Goal: Task Accomplishment & Management: Use online tool/utility

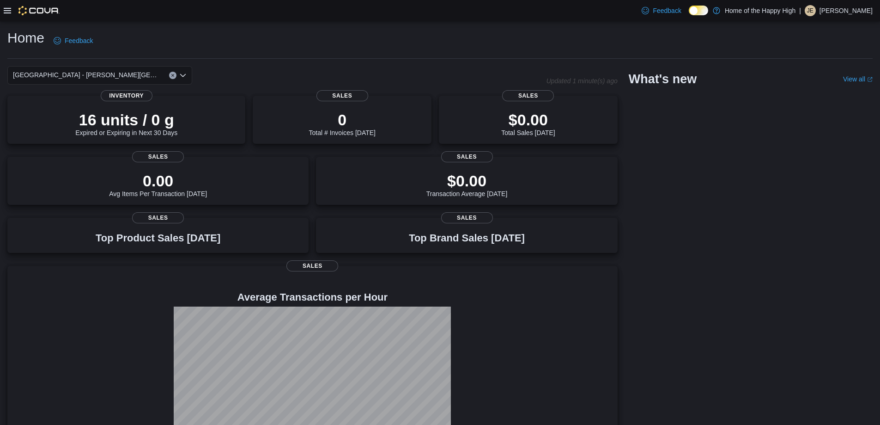
click at [9, 10] on icon at bounding box center [7, 10] width 7 height 7
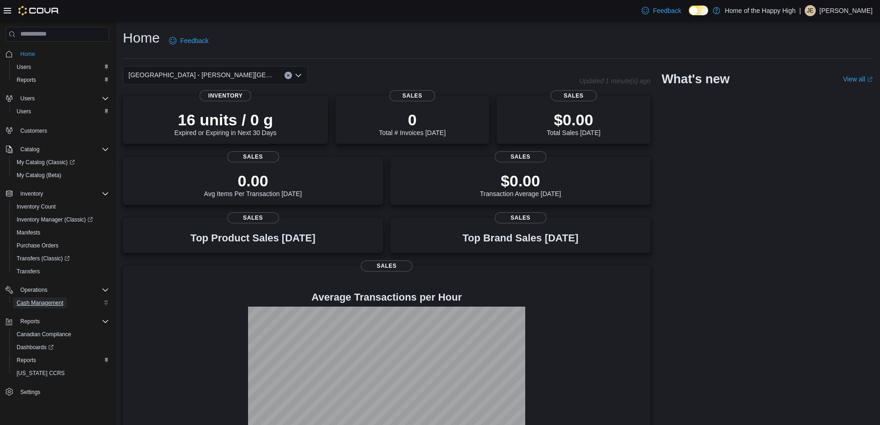
click at [34, 304] on span "Cash Management" at bounding box center [40, 302] width 47 height 7
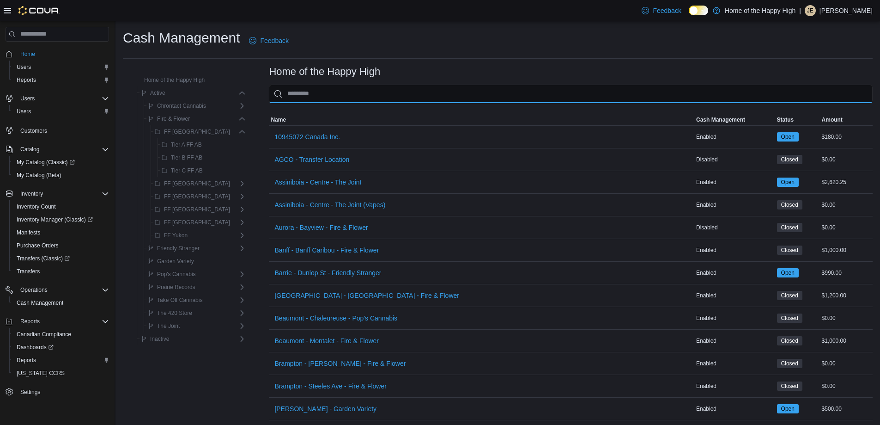
click at [384, 99] on input "This is a search bar. As you type, the results lower in the page will automatic…" at bounding box center [571, 94] width 604 height 18
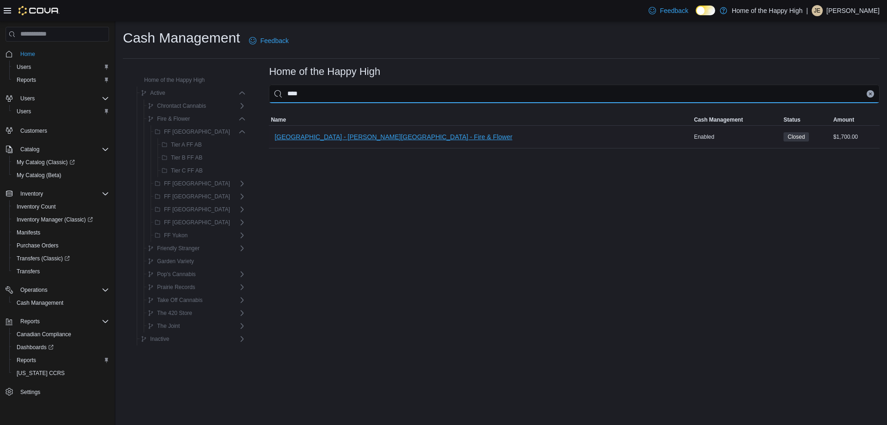
type input "****"
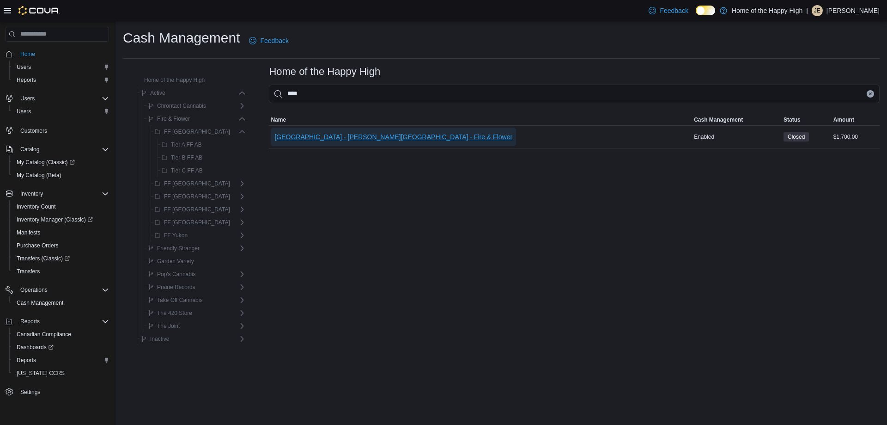
click at [372, 135] on span "[GEOGRAPHIC_DATA] - [PERSON_NAME][GEOGRAPHIC_DATA] - Fire & Flower" at bounding box center [393, 136] width 238 height 9
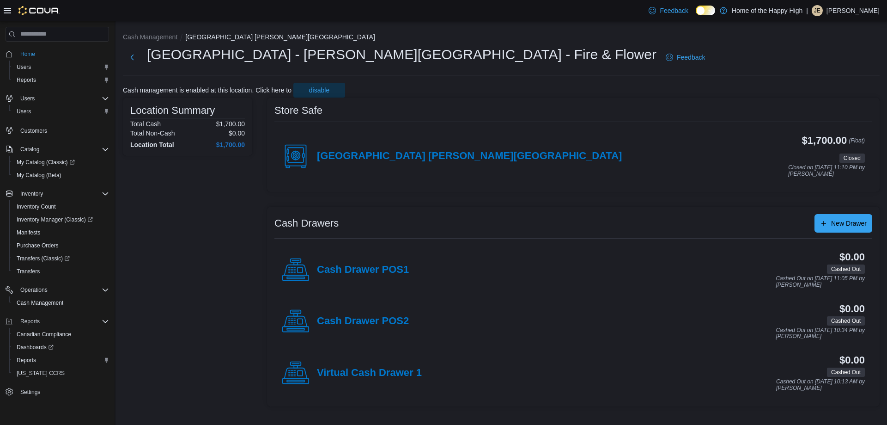
click at [335, 159] on h4 "[GEOGRAPHIC_DATA] [PERSON_NAME][GEOGRAPHIC_DATA]" at bounding box center [469, 156] width 305 height 12
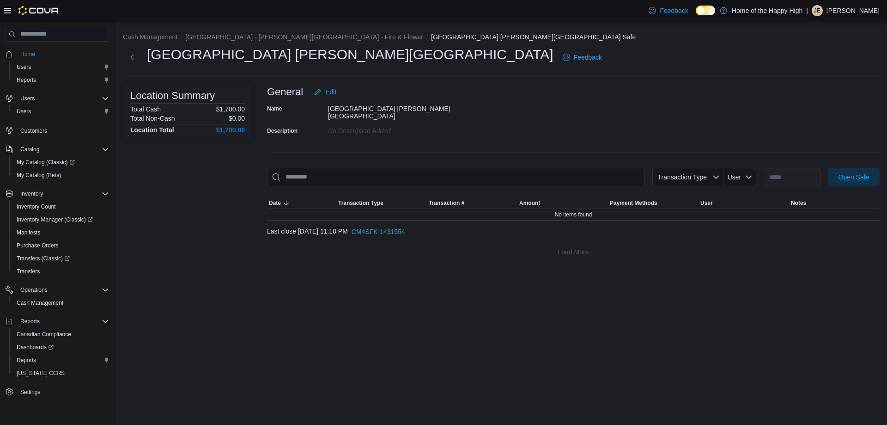
drag, startPoint x: 858, startPoint y: 174, endPoint x: 633, endPoint y: 172, distance: 225.0
click at [858, 174] on span "Open Safe" at bounding box center [854, 176] width 31 height 9
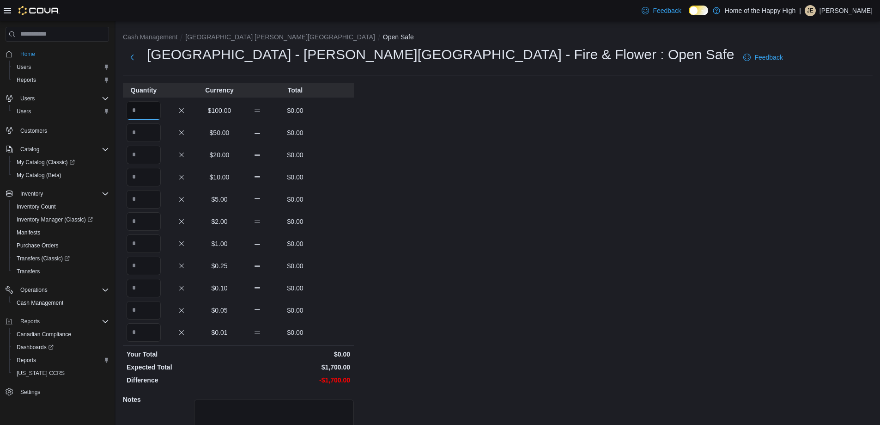
click at [140, 109] on input "Quantity" at bounding box center [144, 110] width 34 height 18
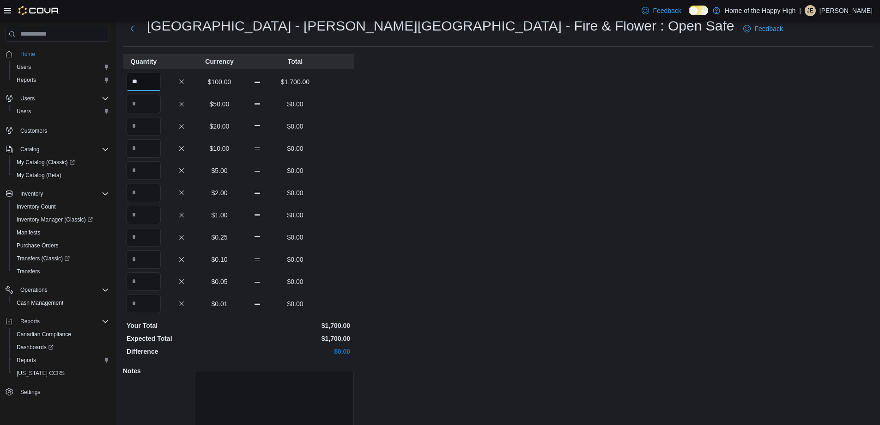
scroll to position [79, 0]
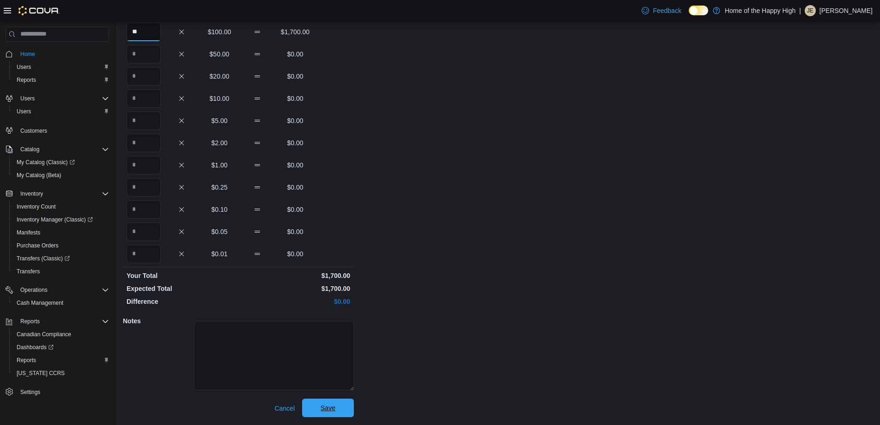
type input "**"
drag, startPoint x: 340, startPoint y: 409, endPoint x: 341, endPoint y: 405, distance: 4.7
click at [341, 409] on span "Save" at bounding box center [328, 407] width 41 height 18
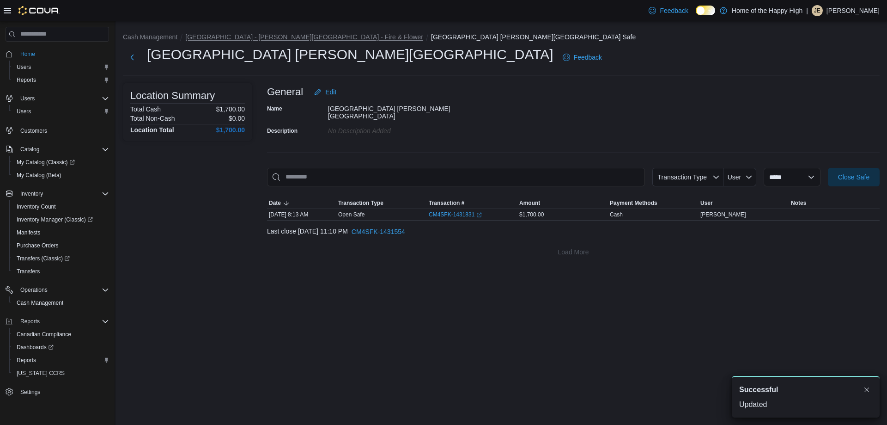
click at [289, 39] on button "[GEOGRAPHIC_DATA] - [PERSON_NAME][GEOGRAPHIC_DATA] - Fire & Flower" at bounding box center [304, 36] width 238 height 7
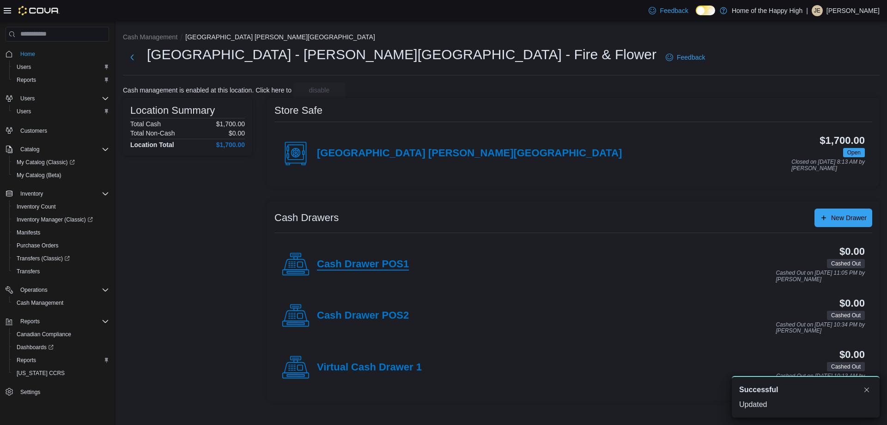
click at [387, 266] on h4 "Cash Drawer POS1" at bounding box center [363, 264] width 92 height 12
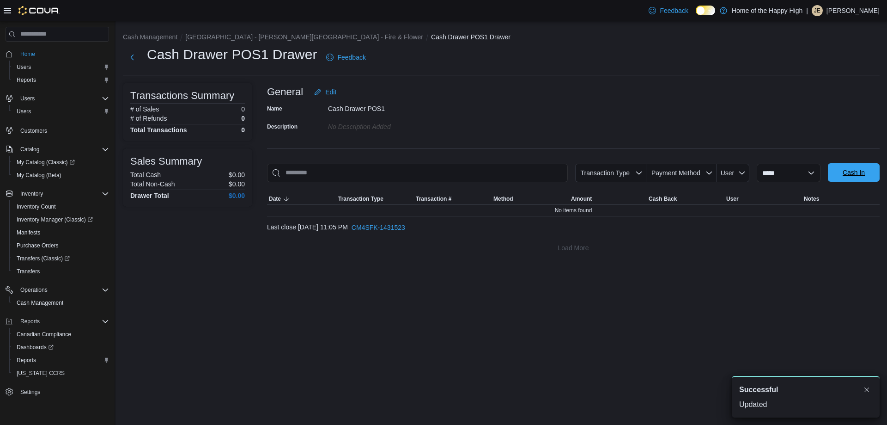
click at [856, 170] on span "Cash In" at bounding box center [854, 172] width 22 height 9
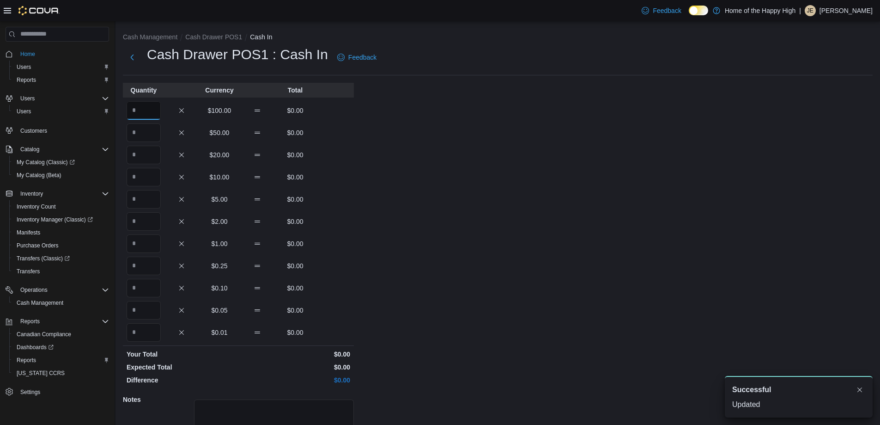
click at [153, 107] on input "Quantity" at bounding box center [144, 110] width 34 height 18
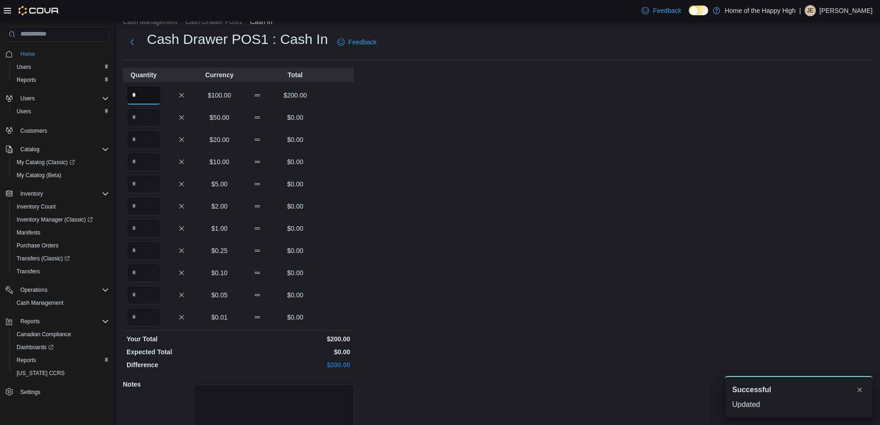
scroll to position [79, 0]
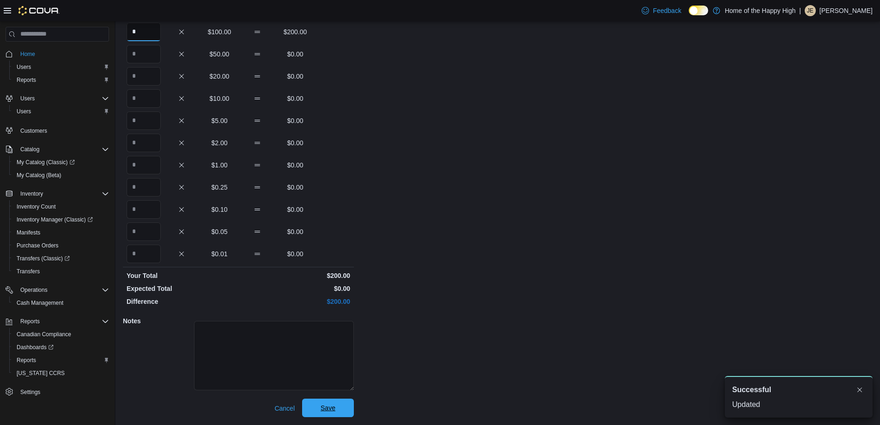
type input "*"
click at [340, 407] on span "Save" at bounding box center [328, 407] width 41 height 18
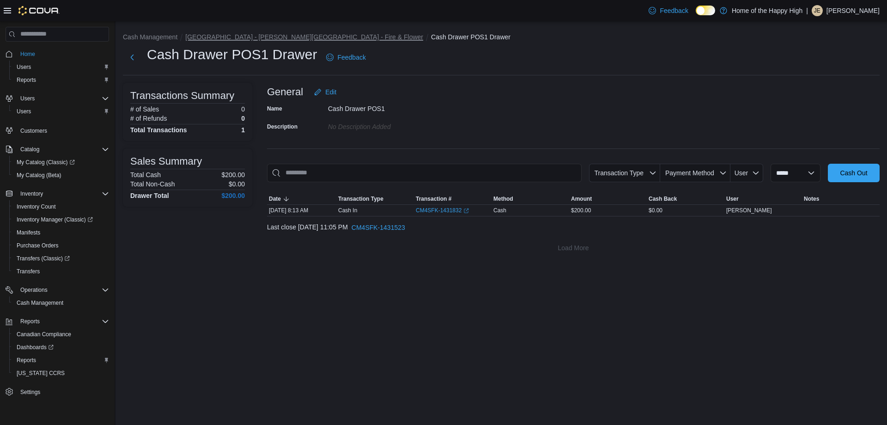
click at [267, 36] on button "[GEOGRAPHIC_DATA] - [PERSON_NAME][GEOGRAPHIC_DATA] - Fire & Flower" at bounding box center [304, 36] width 238 height 7
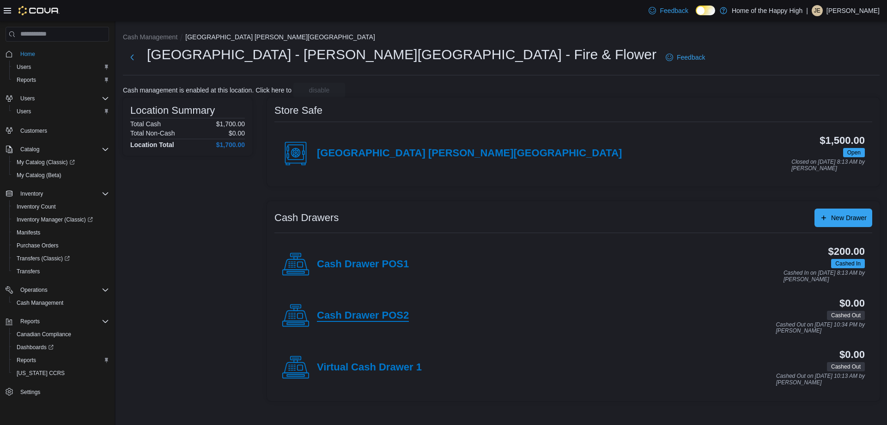
click at [390, 313] on h4 "Cash Drawer POS2" at bounding box center [363, 316] width 92 height 12
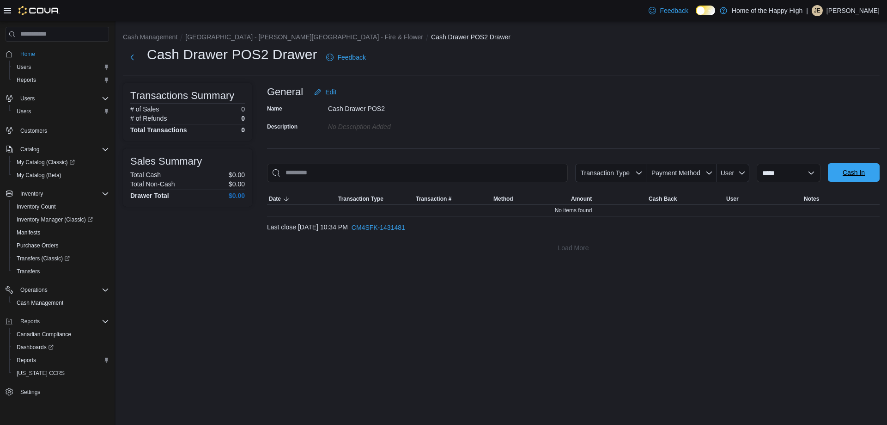
click at [867, 171] on span "Cash In" at bounding box center [854, 172] width 41 height 18
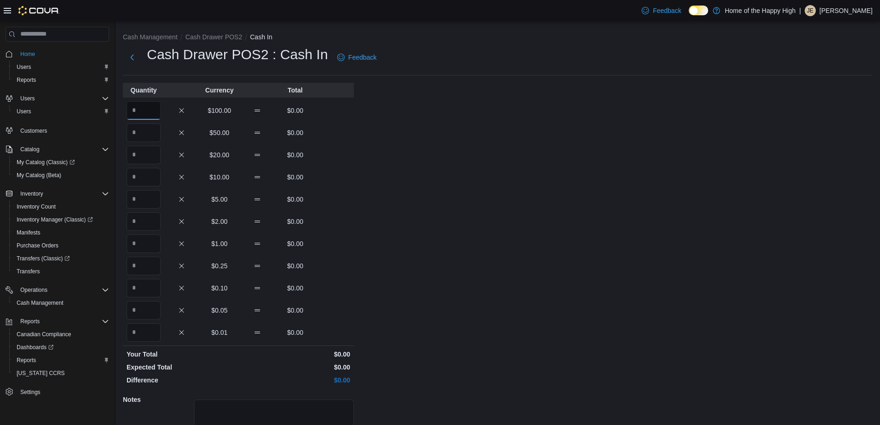
click at [148, 106] on input "Quantity" at bounding box center [144, 110] width 34 height 18
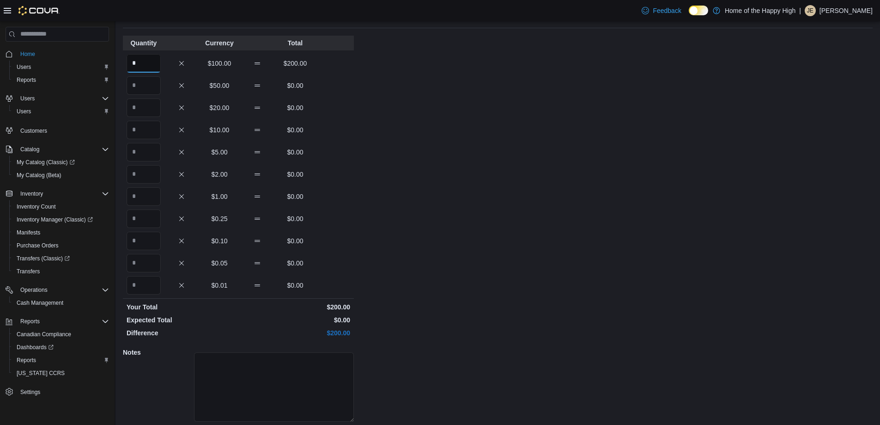
scroll to position [79, 0]
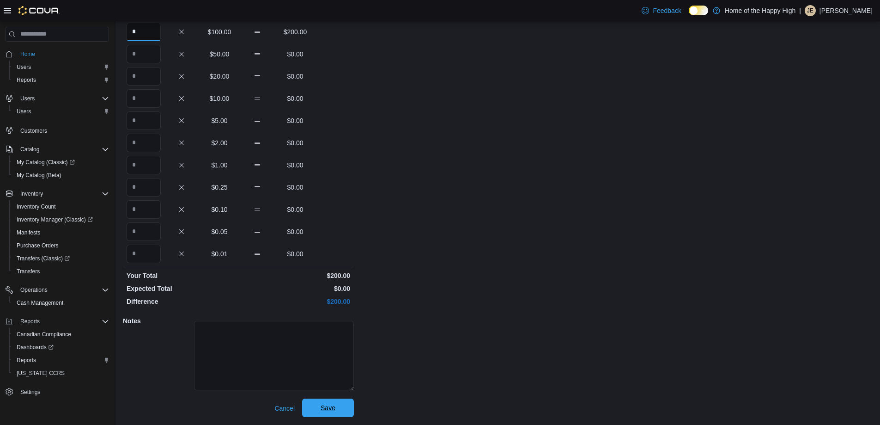
type input "*"
click at [337, 409] on span "Save" at bounding box center [328, 407] width 41 height 18
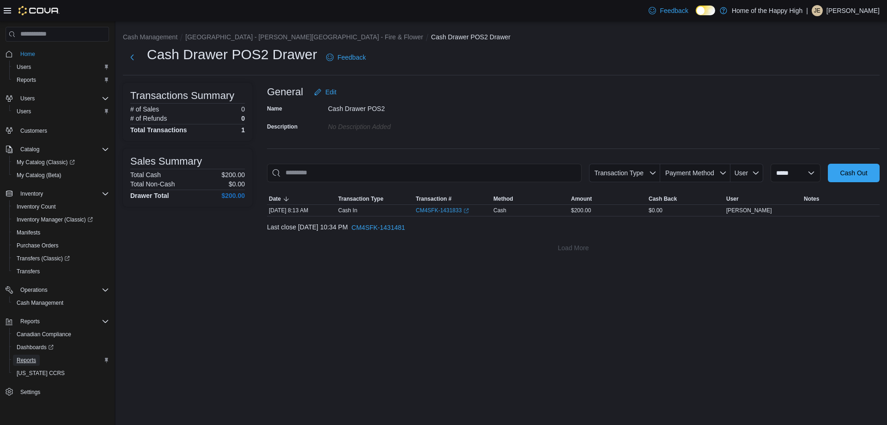
click at [28, 361] on span "Reports" at bounding box center [26, 359] width 19 height 7
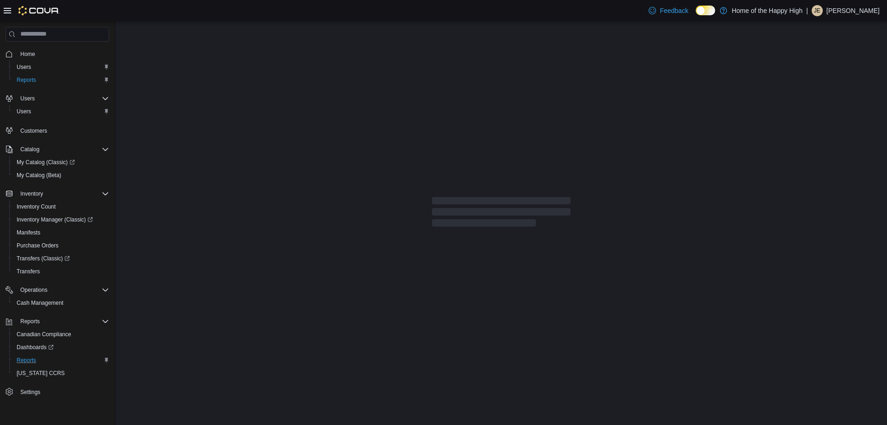
click at [9, 8] on icon at bounding box center [7, 11] width 7 height 6
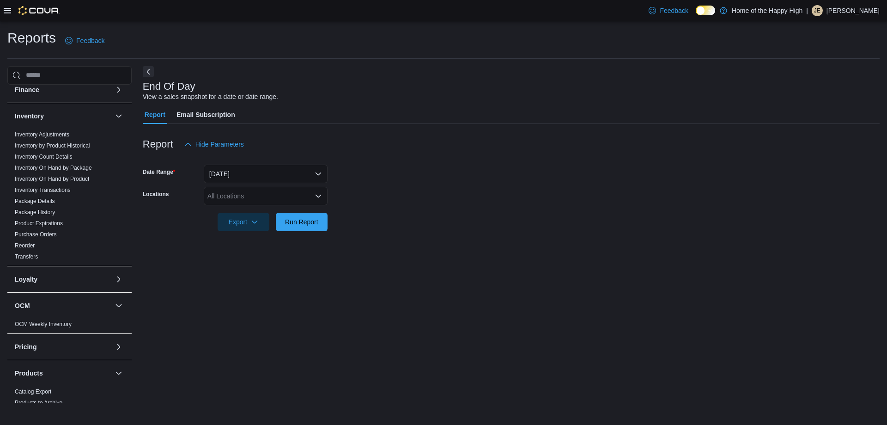
scroll to position [138, 0]
click at [81, 180] on link "Inventory On Hand by Product" at bounding box center [52, 180] width 74 height 6
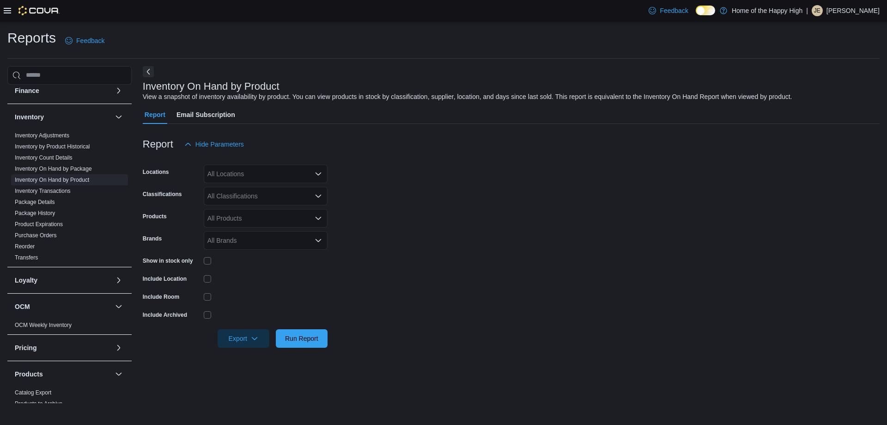
click at [253, 175] on div "All Locations" at bounding box center [266, 174] width 124 height 18
type input "****"
click at [260, 189] on span "[GEOGRAPHIC_DATA] - [PERSON_NAME][GEOGRAPHIC_DATA] - Fire & Flower" at bounding box center [361, 189] width 238 height 9
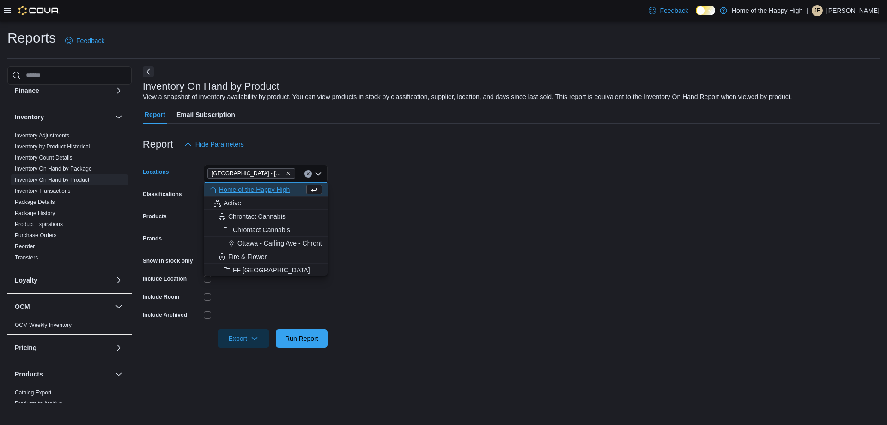
click at [419, 207] on form "Locations [GEOGRAPHIC_DATA] - [PERSON_NAME][GEOGRAPHIC_DATA] - Fire & Flower Co…" at bounding box center [511, 250] width 737 height 194
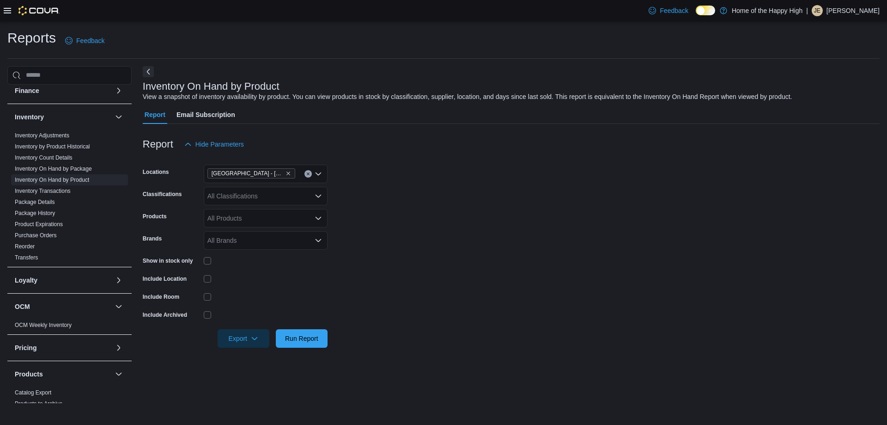
click at [275, 196] on div "All Classifications" at bounding box center [266, 196] width 124 height 18
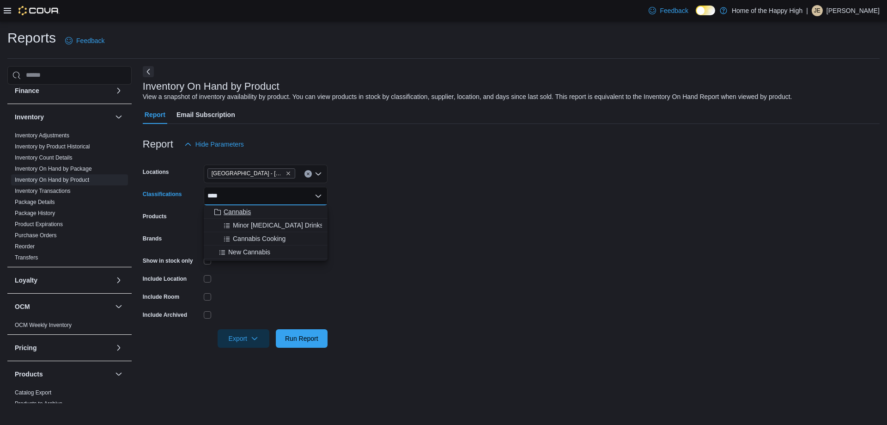
type input "****"
click at [244, 211] on span "Cannabis" at bounding box center [237, 211] width 27 height 9
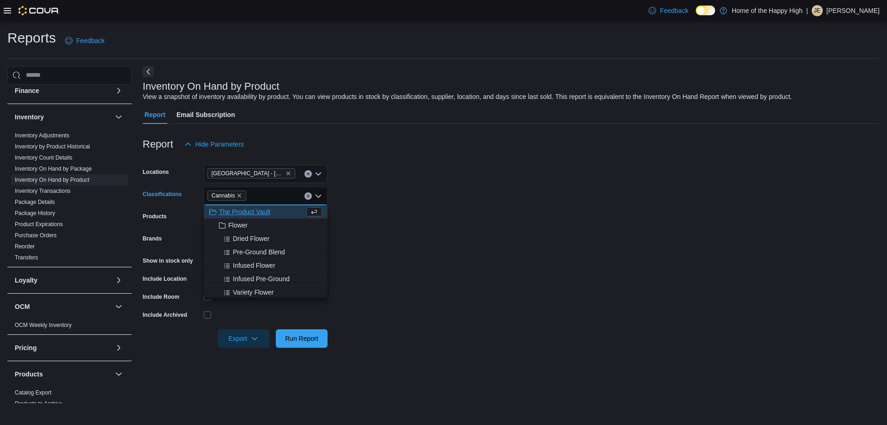
click at [402, 228] on form "Locations [GEOGRAPHIC_DATA] - [PERSON_NAME][GEOGRAPHIC_DATA] - Fire & Flower Cl…" at bounding box center [511, 250] width 737 height 194
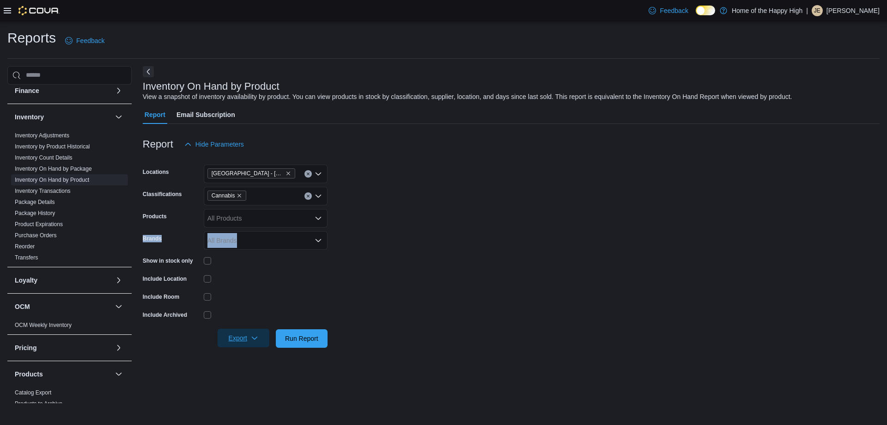
click at [235, 331] on span "Export" at bounding box center [243, 338] width 41 height 18
click at [245, 360] on span "Export to Excel" at bounding box center [245, 356] width 42 height 7
